Goal: Obtain resource: Download file/media

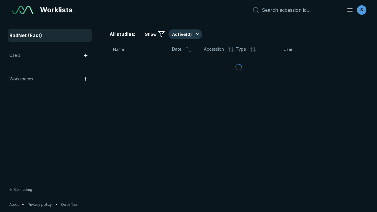
scroll to position [1608, 2453]
